Goal: Transaction & Acquisition: Purchase product/service

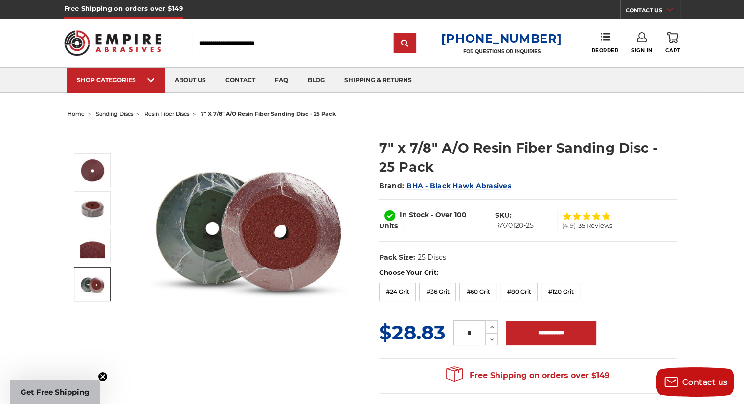
click at [94, 282] on img at bounding box center [92, 284] width 24 height 24
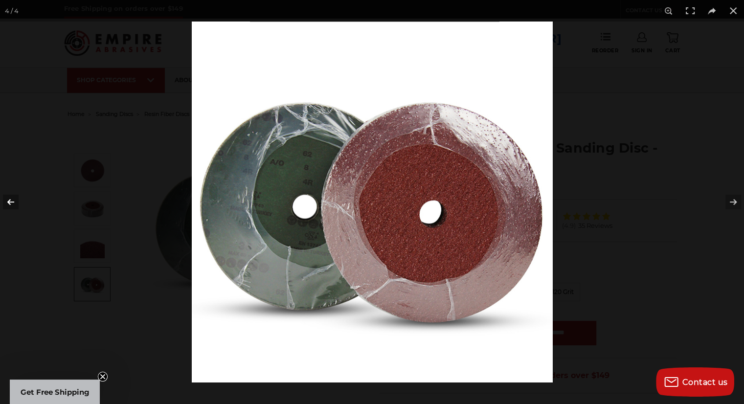
click at [16, 204] on button at bounding box center [17, 202] width 34 height 49
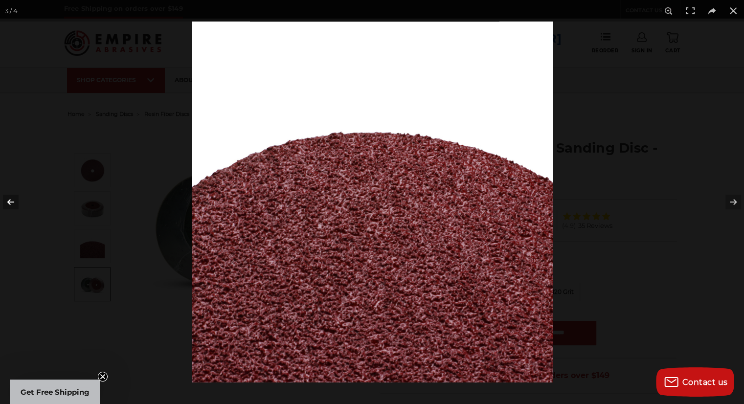
click at [16, 204] on button at bounding box center [17, 202] width 34 height 49
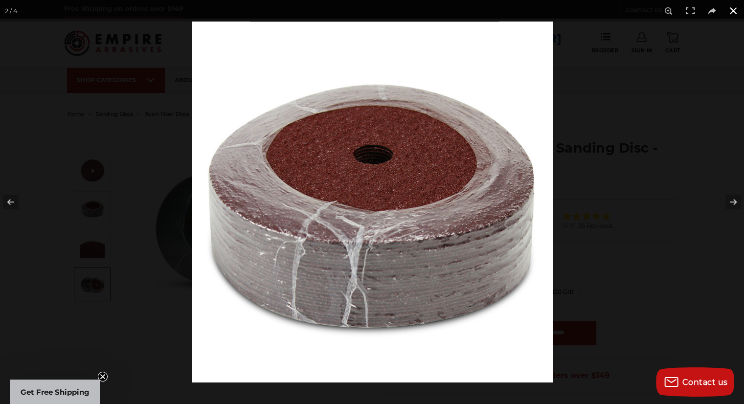
click at [734, 14] on button at bounding box center [734, 11] width 22 height 22
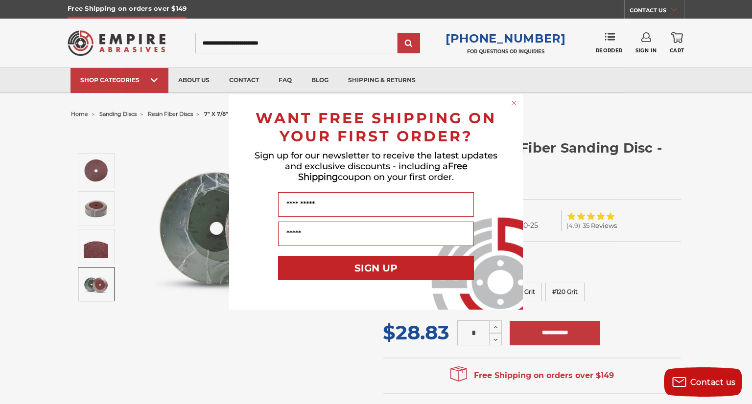
click at [514, 104] on circle "Close dialog" at bounding box center [513, 103] width 9 height 9
